Goal: Check status: Check status

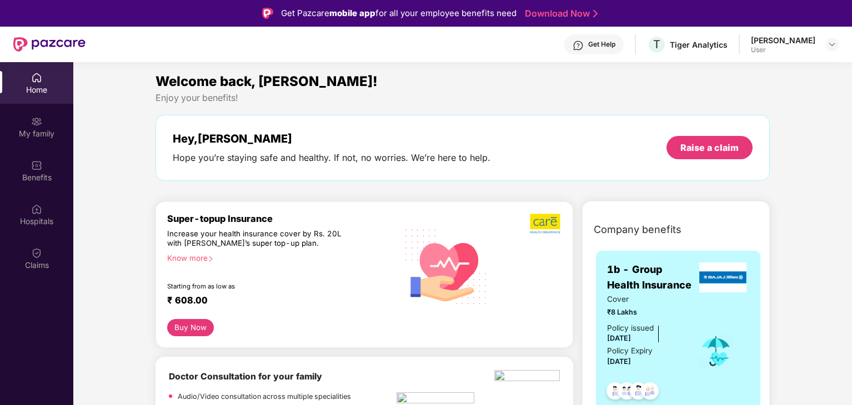
scroll to position [62, 0]
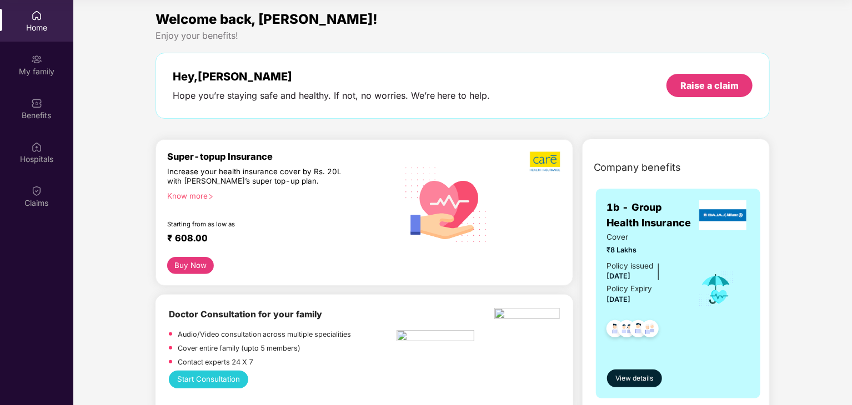
click at [28, 31] on div "Home" at bounding box center [36, 27] width 73 height 11
click at [39, 69] on div "My family" at bounding box center [36, 71] width 73 height 11
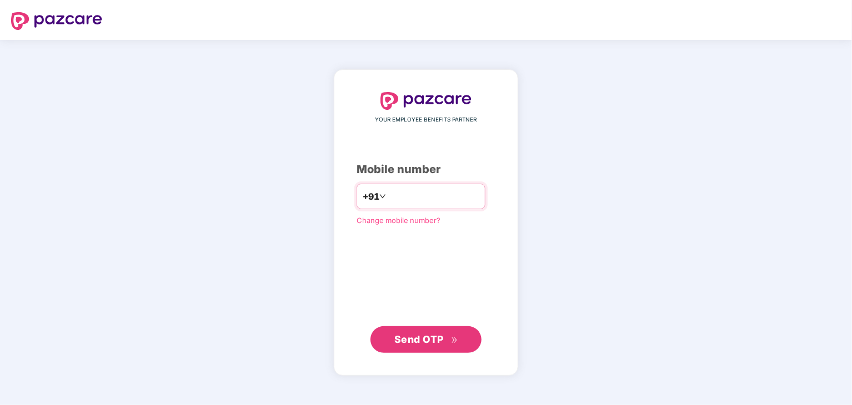
type input "**********"
click at [420, 342] on span "Send OTP" at bounding box center [418, 339] width 49 height 12
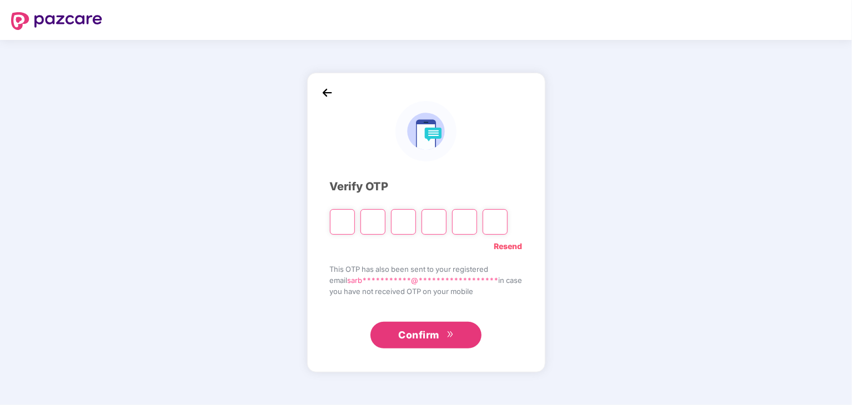
type input "*"
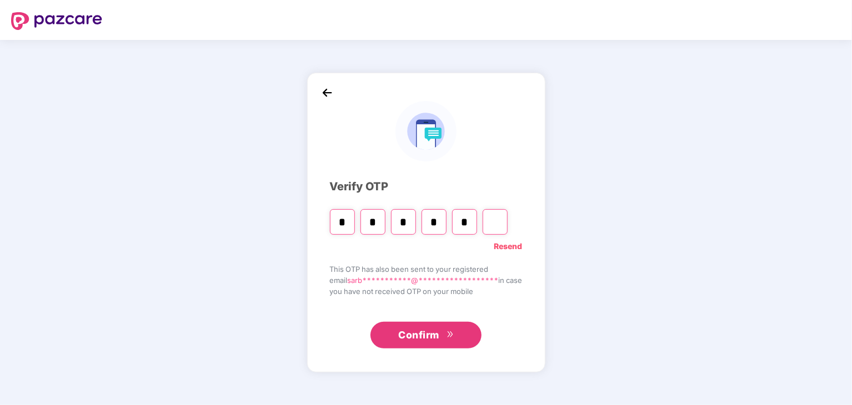
type input "*"
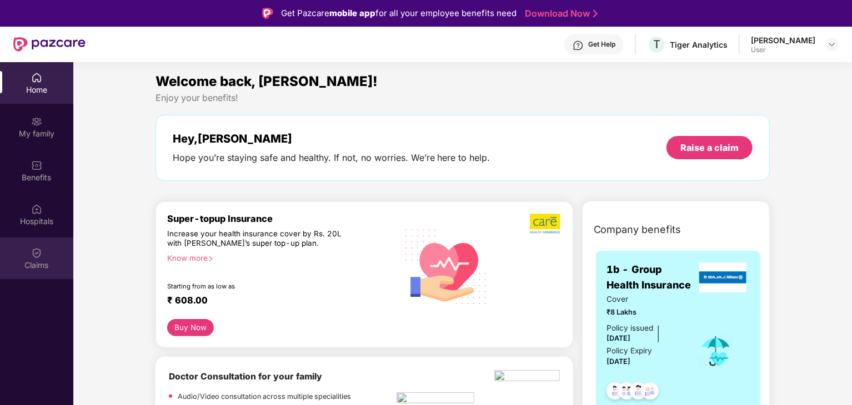
click at [38, 265] on div "Claims" at bounding box center [36, 265] width 73 height 11
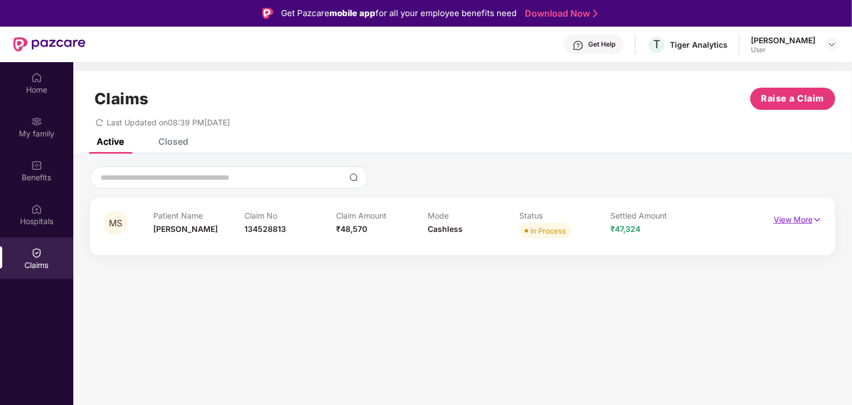
click at [790, 217] on p "View More" at bounding box center [798, 218] width 48 height 15
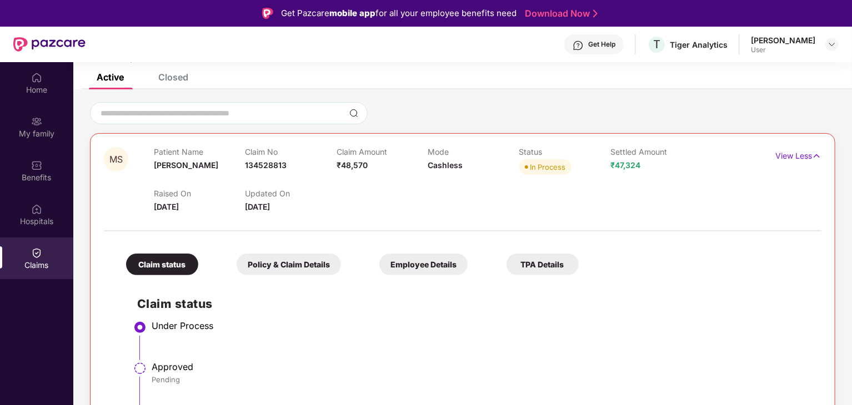
scroll to position [62, 0]
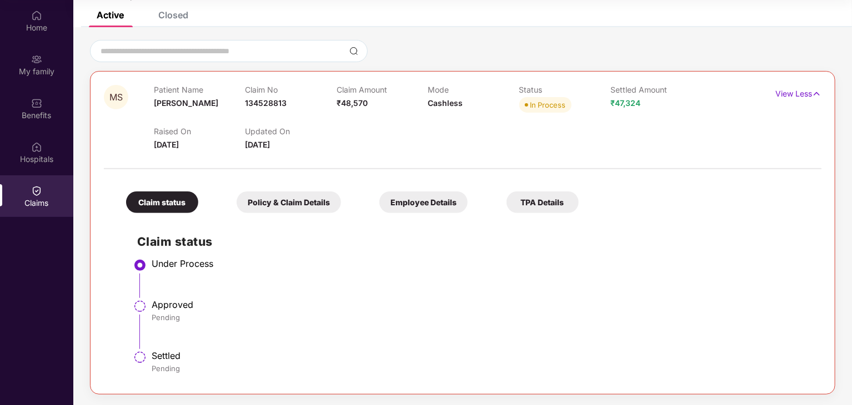
click at [277, 200] on div "Policy & Claim Details" at bounding box center [289, 203] width 104 height 22
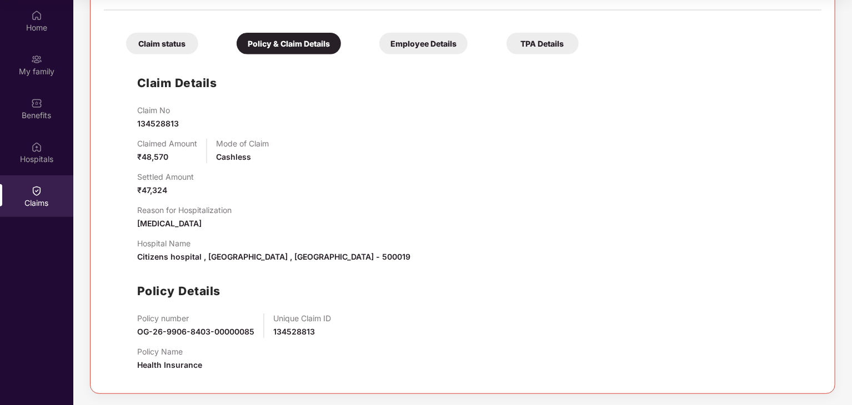
scroll to position [223, 0]
click at [417, 52] on div "Employee Details" at bounding box center [423, 44] width 88 height 22
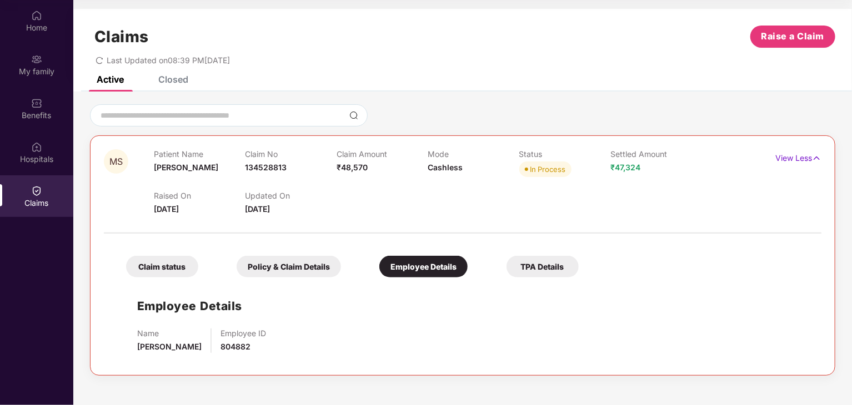
scroll to position [0, 0]
click at [169, 81] on div "Closed" at bounding box center [173, 79] width 30 height 11
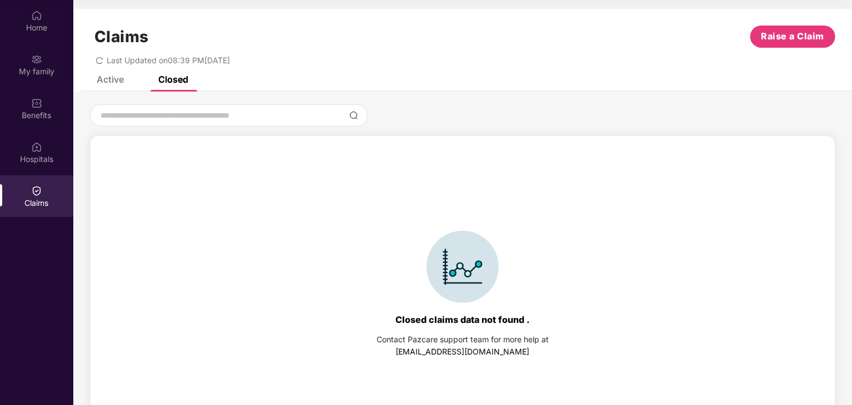
click at [112, 80] on div "Active" at bounding box center [110, 79] width 27 height 11
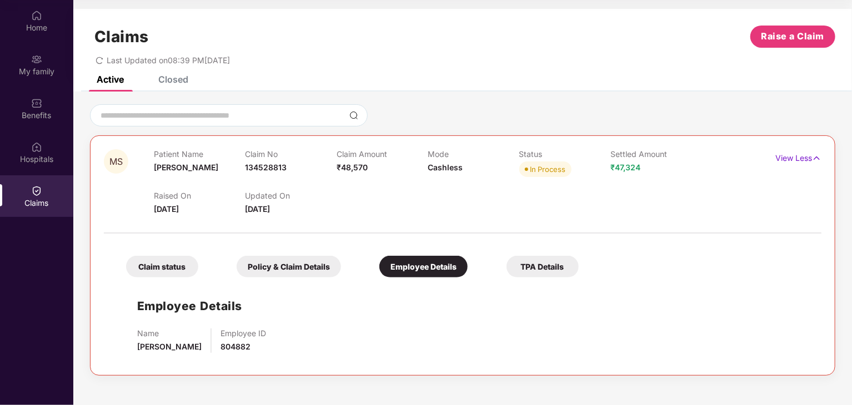
click at [550, 260] on div "TPA Details" at bounding box center [542, 267] width 72 height 22
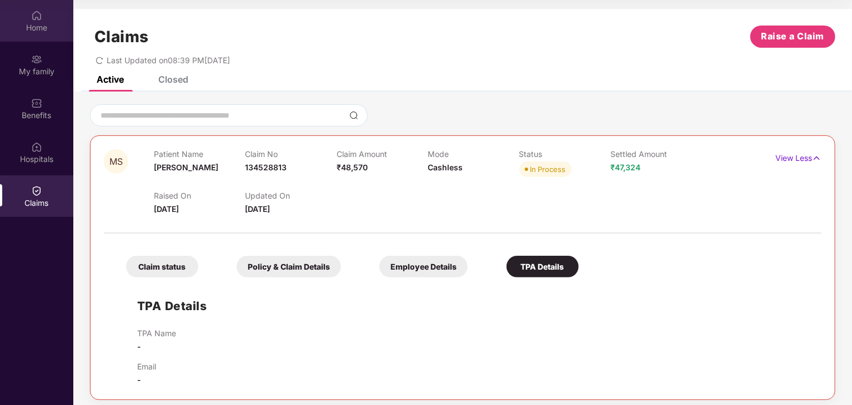
click at [38, 25] on div "Home" at bounding box center [36, 27] width 73 height 11
